Goal: Navigation & Orientation: Go to known website

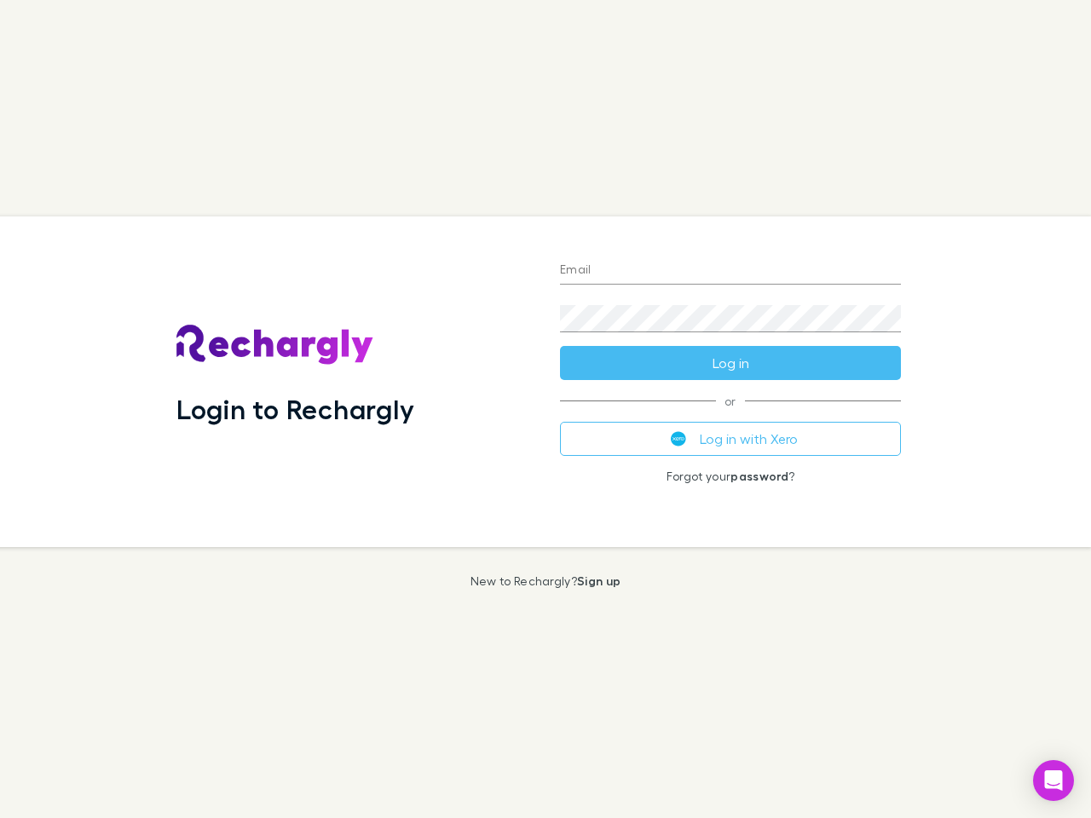
click at [545, 409] on div "Login to Rechargly" at bounding box center [354, 381] width 383 height 331
click at [730, 271] on input "Email" at bounding box center [730, 270] width 341 height 27
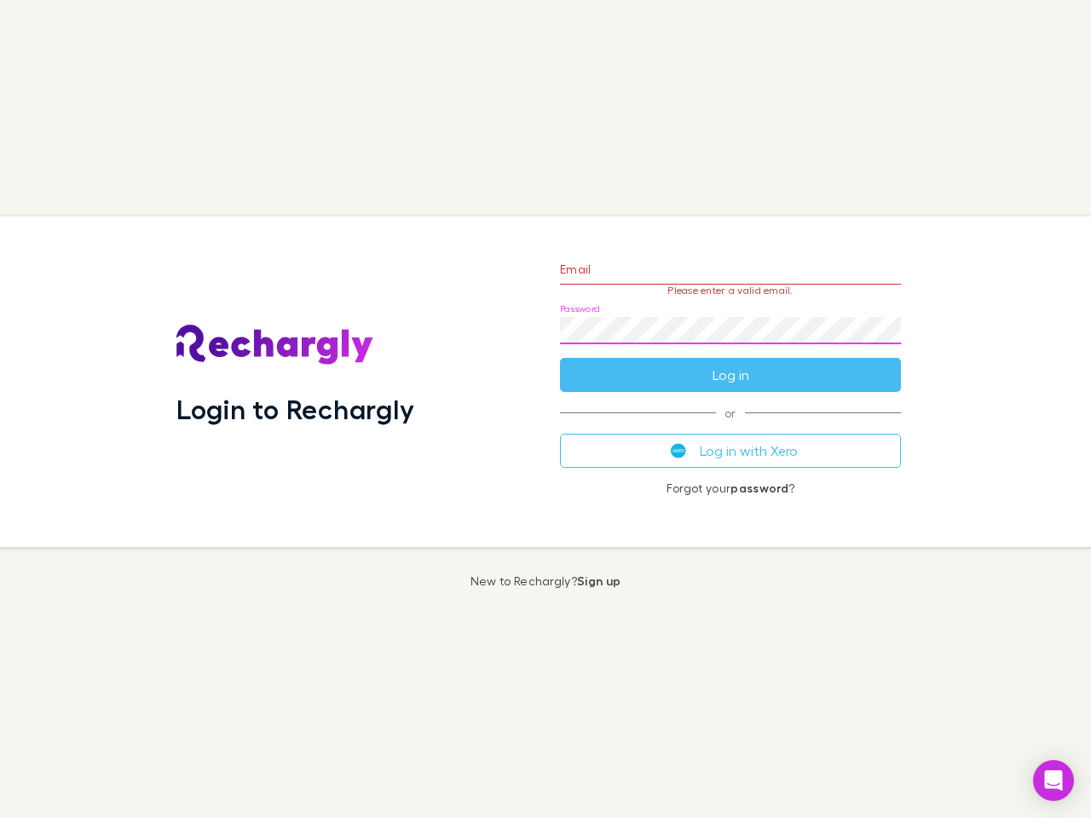
click at [730, 363] on form "Email Please enter a valid email. Password Log in" at bounding box center [730, 318] width 341 height 148
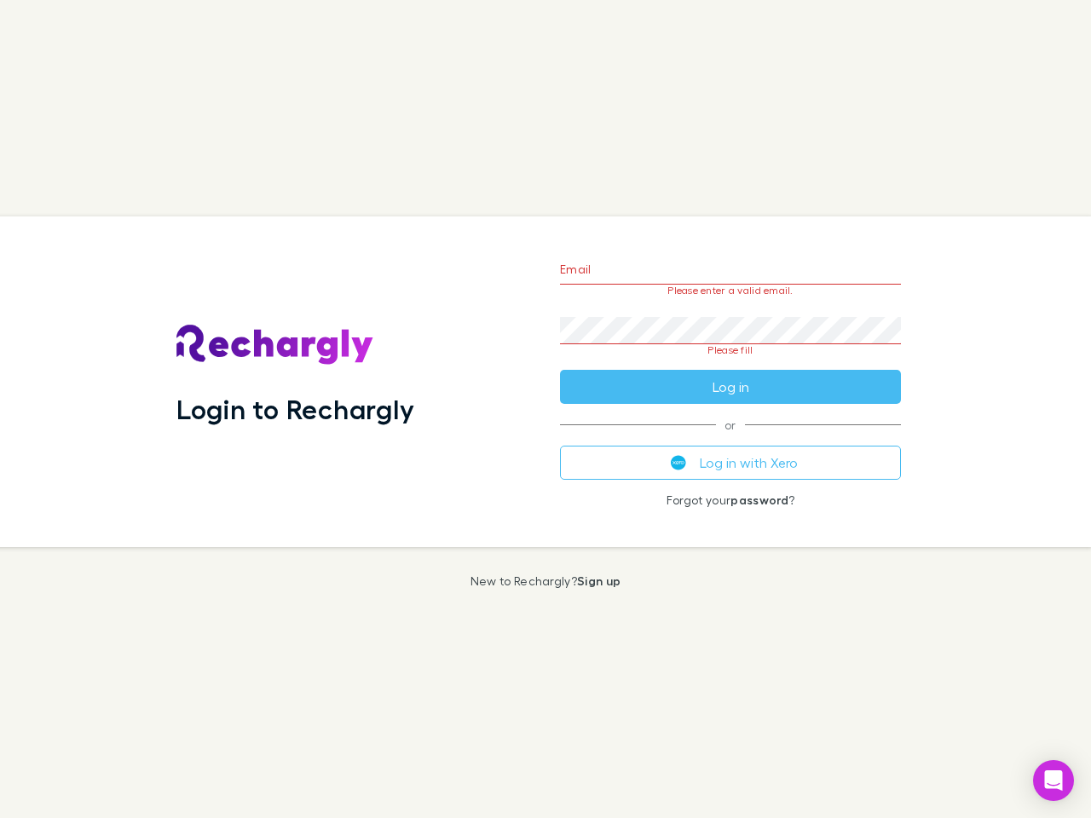
click at [730, 439] on div "Email Please enter a valid email. Password Please fill Log in or Log in with Xe…" at bounding box center [730, 381] width 368 height 331
click at [1053, 781] on icon "Open Intercom Messenger" at bounding box center [1054, 780] width 18 height 20
